Goal: Task Accomplishment & Management: Manage account settings

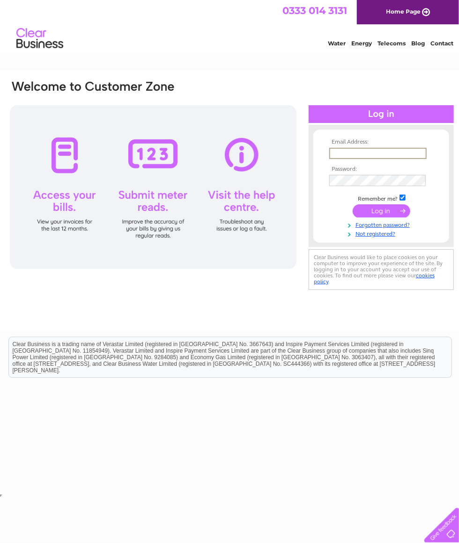
type input "david.w.nicoll@hotmail.co.uk"
click at [381, 212] on input "submit" at bounding box center [381, 211] width 58 height 13
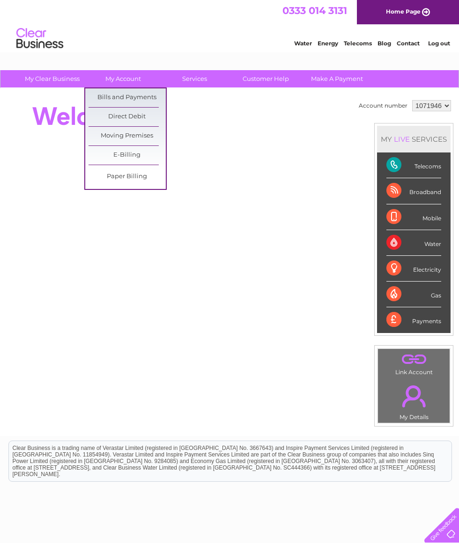
click at [261, 78] on link "Customer Help" at bounding box center [265, 78] width 77 height 17
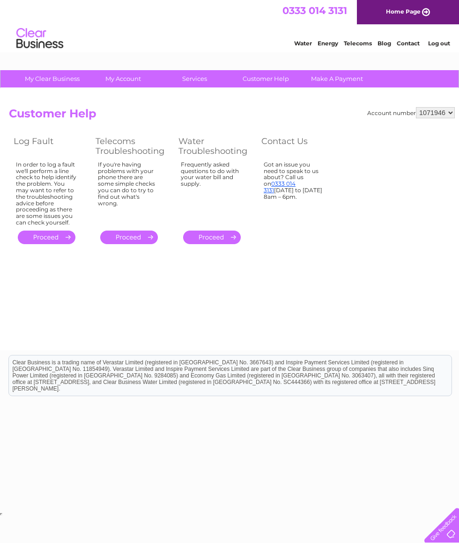
click at [438, 118] on select "1071946 1071995" at bounding box center [435, 112] width 39 height 11
select select "1071995"
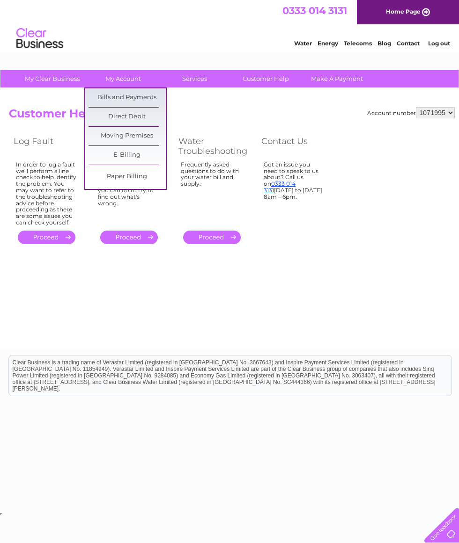
click at [113, 117] on link "Direct Debit" at bounding box center [126, 117] width 77 height 19
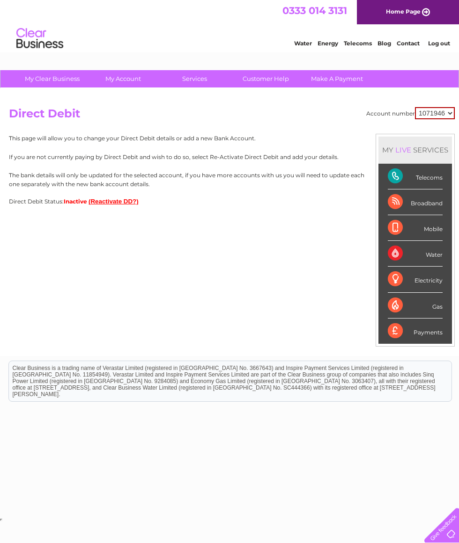
click at [432, 117] on select "1071946 1071995" at bounding box center [435, 113] width 40 height 12
select select "1071995"
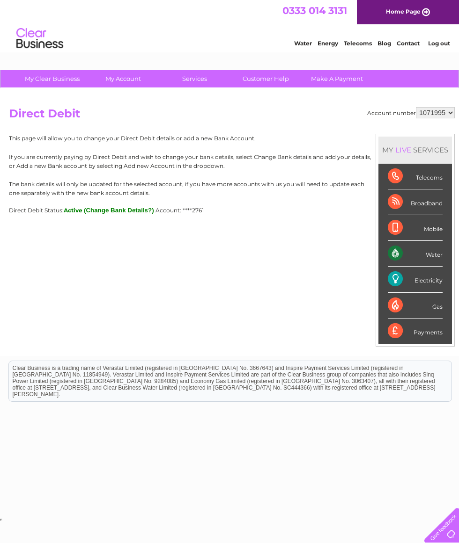
click at [423, 255] on div "Water" at bounding box center [415, 254] width 55 height 26
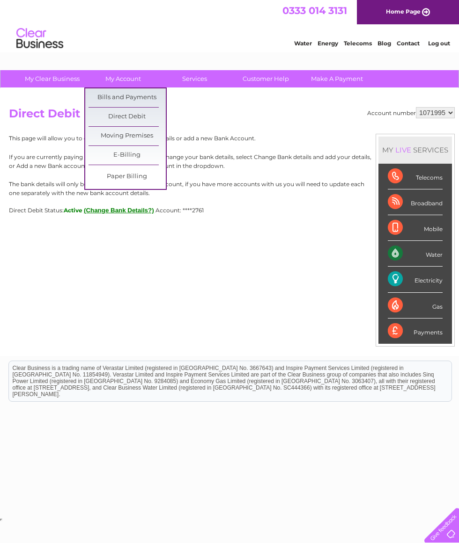
click at [120, 103] on link "Bills and Payments" at bounding box center [126, 97] width 77 height 19
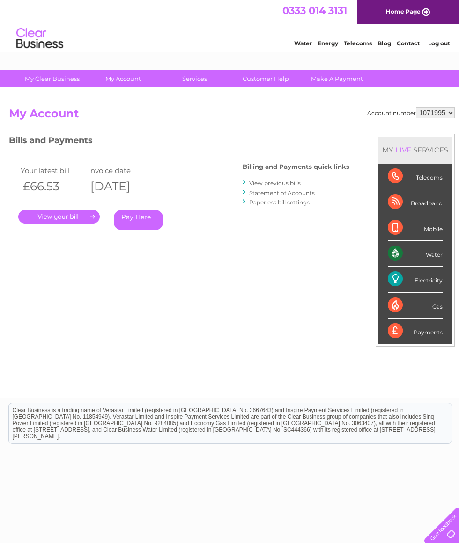
click at [50, 221] on link "." at bounding box center [58, 217] width 81 height 14
